Goal: Navigation & Orientation: Go to known website

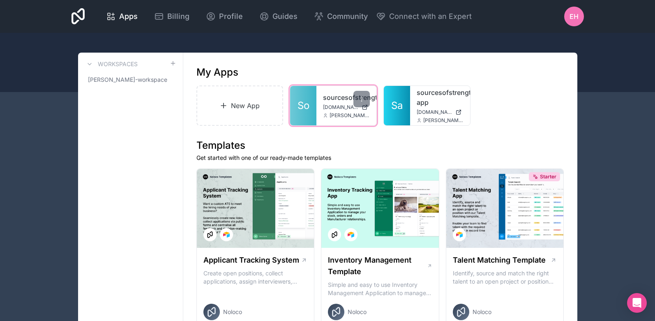
click at [339, 90] on div "sourcesofstrength sourcesofstrength.noloco.co dan@sourcesofstrength.org" at bounding box center [347, 105] width 60 height 39
click at [338, 95] on link "sourcesofstrength" at bounding box center [346, 98] width 47 height 10
